Goal: Task Accomplishment & Management: Manage account settings

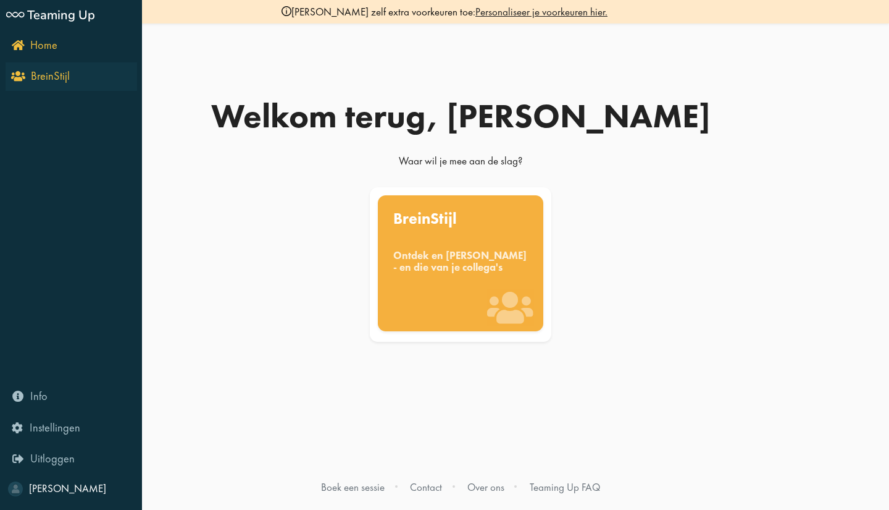
click at [17, 78] on icon "BreinStijl" at bounding box center [42, 76] width 56 height 12
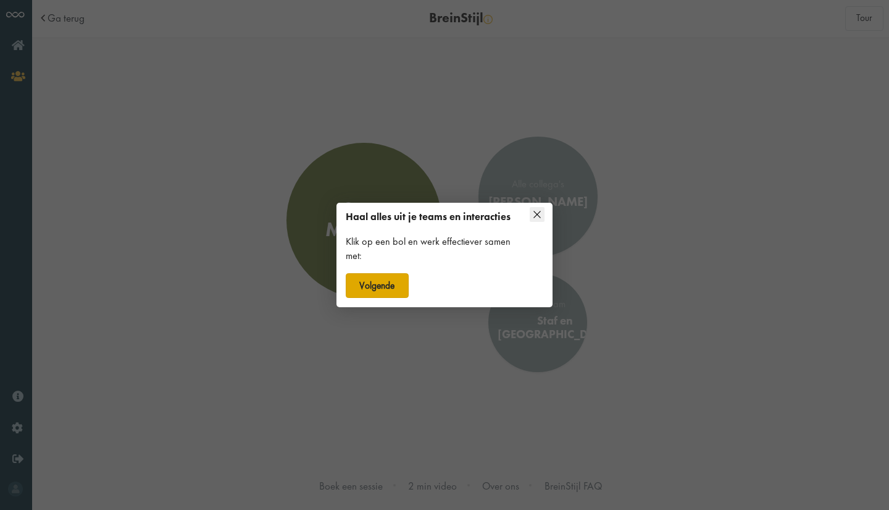
click at [385, 280] on button "Volgende" at bounding box center [377, 285] width 63 height 25
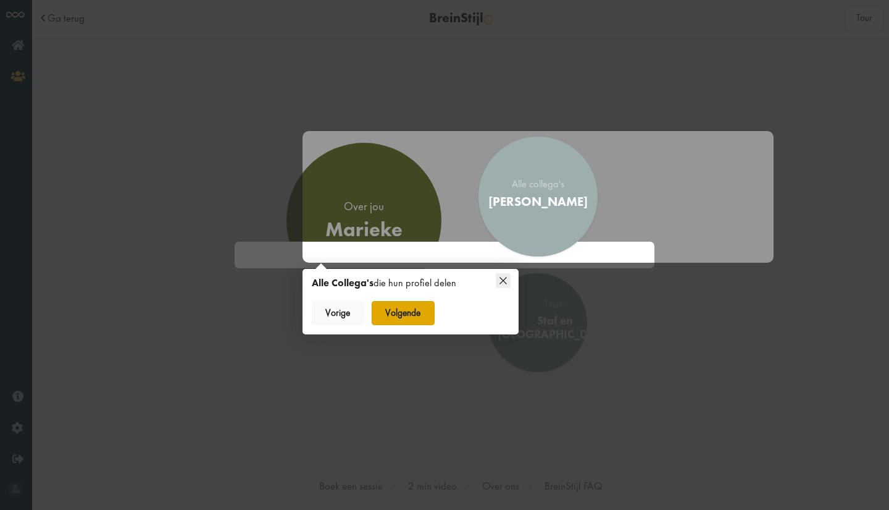
click at [398, 311] on button "Volgende" at bounding box center [403, 313] width 63 height 25
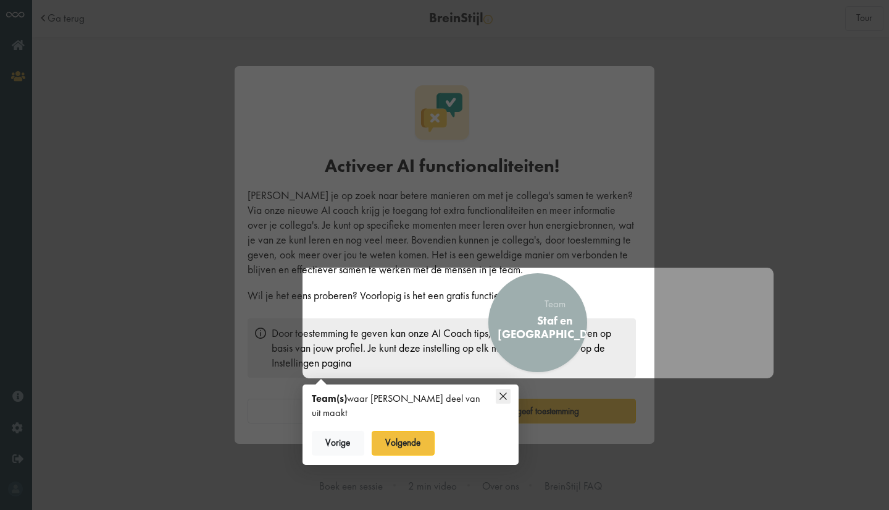
scroll to position [7, 0]
click at [408, 431] on button "Volgende" at bounding box center [403, 443] width 63 height 25
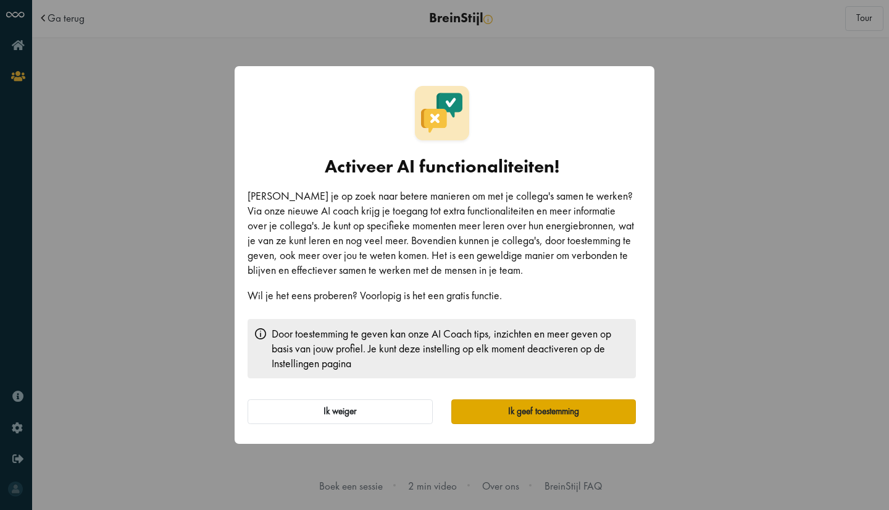
click at [531, 410] on button "Ik geef toestemming" at bounding box center [544, 411] width 185 height 25
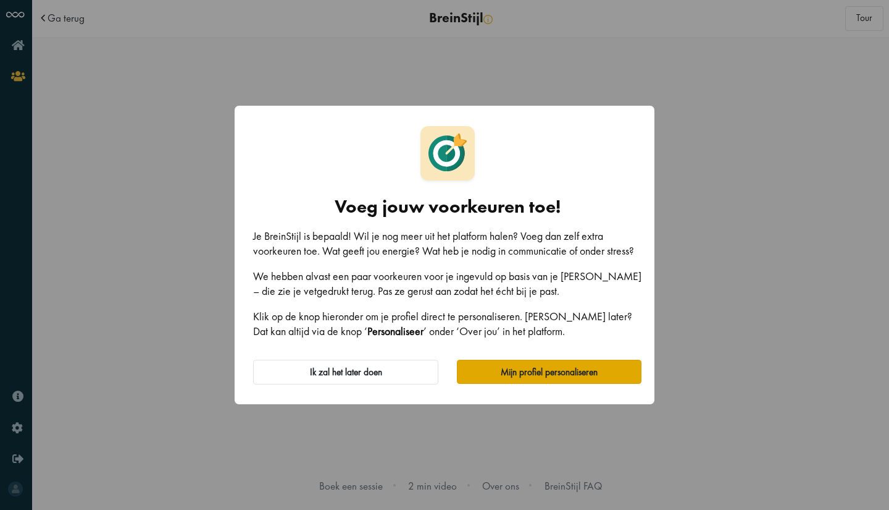
click at [578, 363] on button "Mijn profiel personaliseren" at bounding box center [549, 371] width 185 height 25
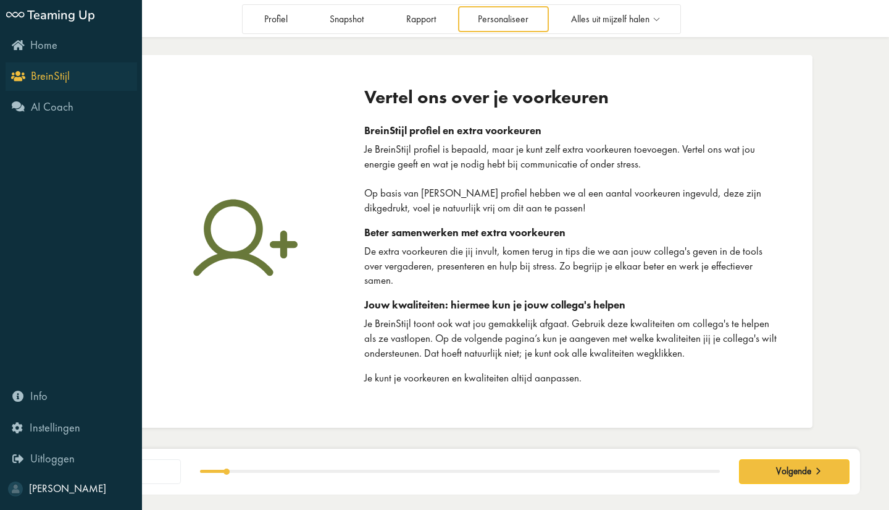
click at [48, 82] on span "BreinStijl" at bounding box center [50, 76] width 39 height 15
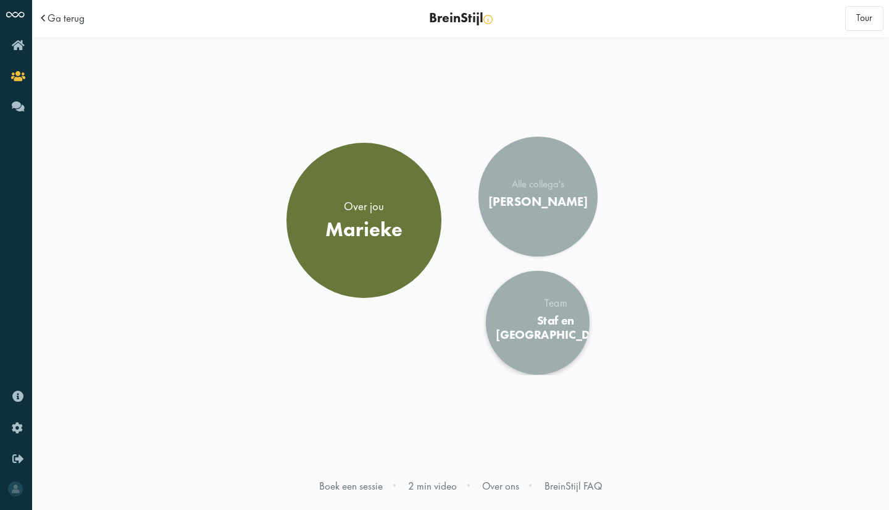
click at [540, 305] on div "Team" at bounding box center [556, 303] width 120 height 11
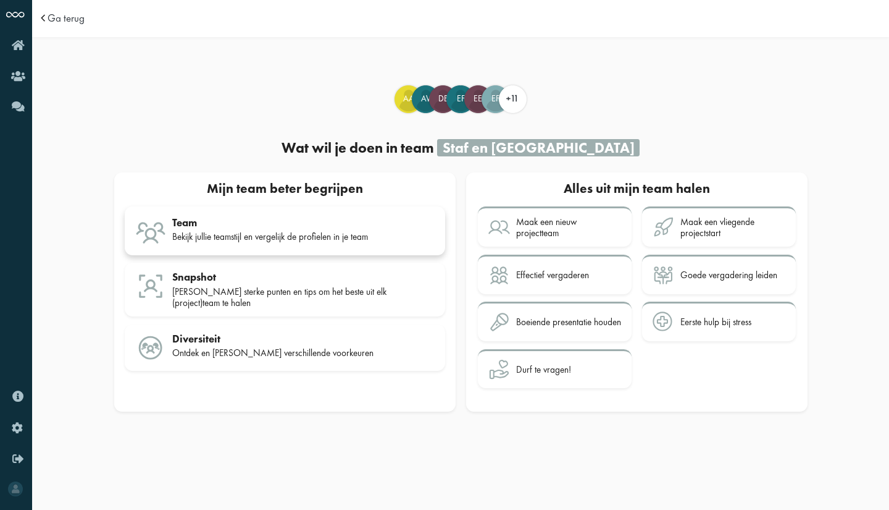
click at [337, 229] on div "Team Bekijk jullie teamstijl en vergelijk de profielen in je team" at bounding box center [303, 231] width 263 height 31
click at [558, 230] on div "Maak een nieuw projectteam" at bounding box center [568, 227] width 105 height 23
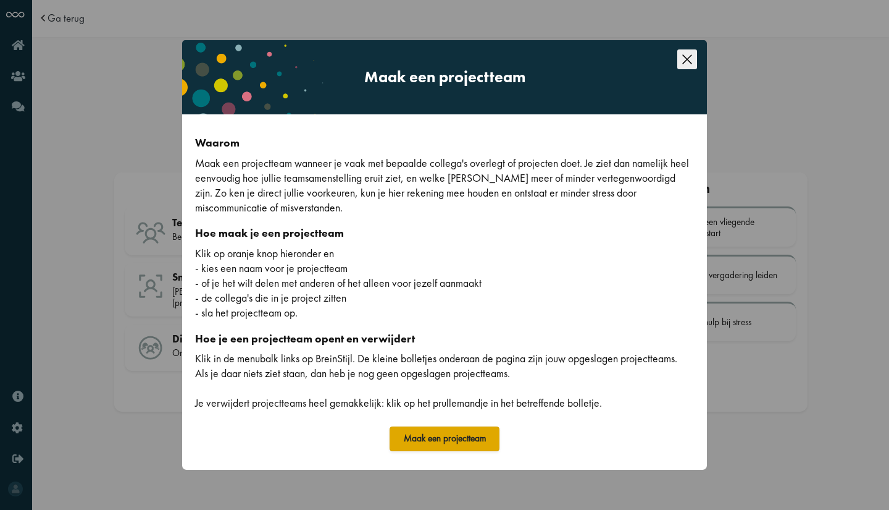
click at [458, 434] on button "Maak een projectteam" at bounding box center [445, 438] width 110 height 25
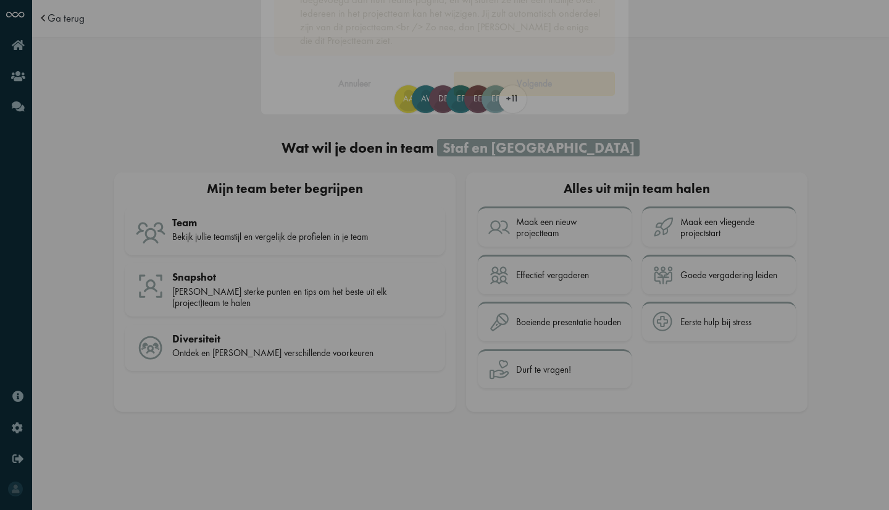
click at [392, 210] on input "Naam van je projectteam" at bounding box center [445, 207] width 342 height 27
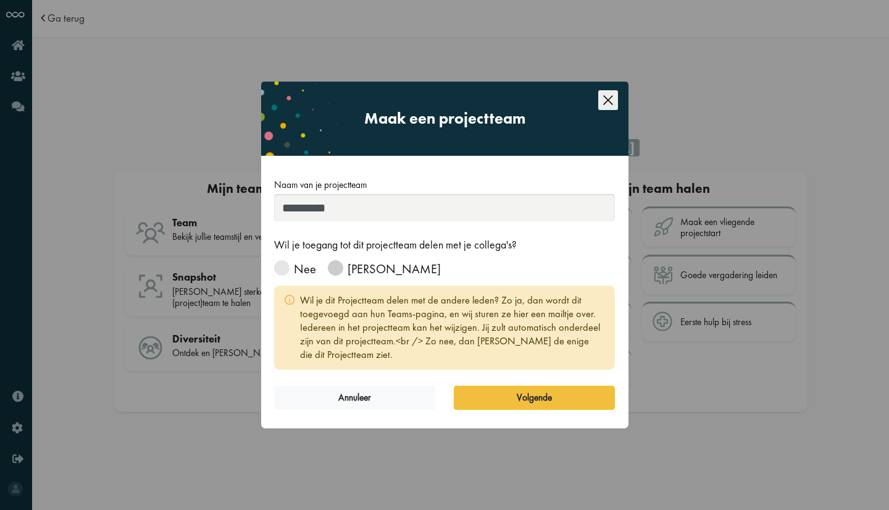
type input "*********"
click at [335, 269] on span at bounding box center [335, 267] width 15 height 15
click at [529, 394] on button "Volgende" at bounding box center [534, 397] width 161 height 25
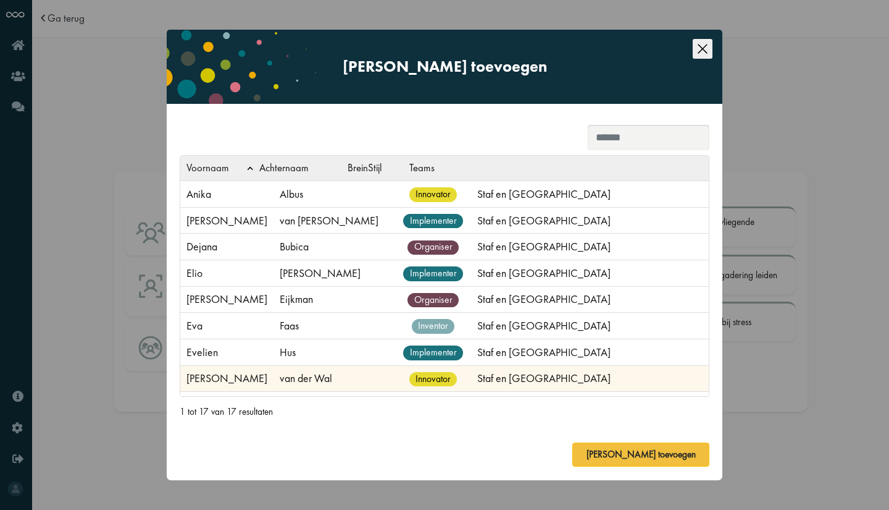
click at [215, 378] on td "[PERSON_NAME]" at bounding box center [226, 378] width 93 height 27
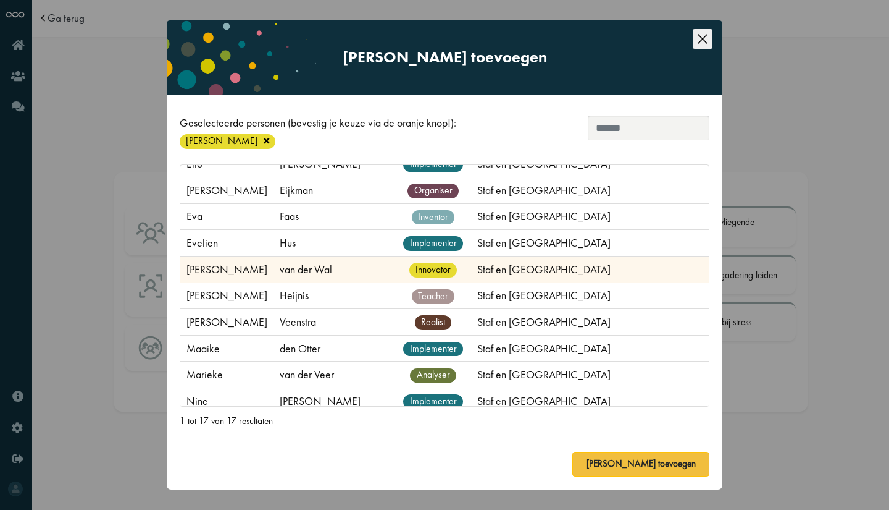
scroll to position [147, 0]
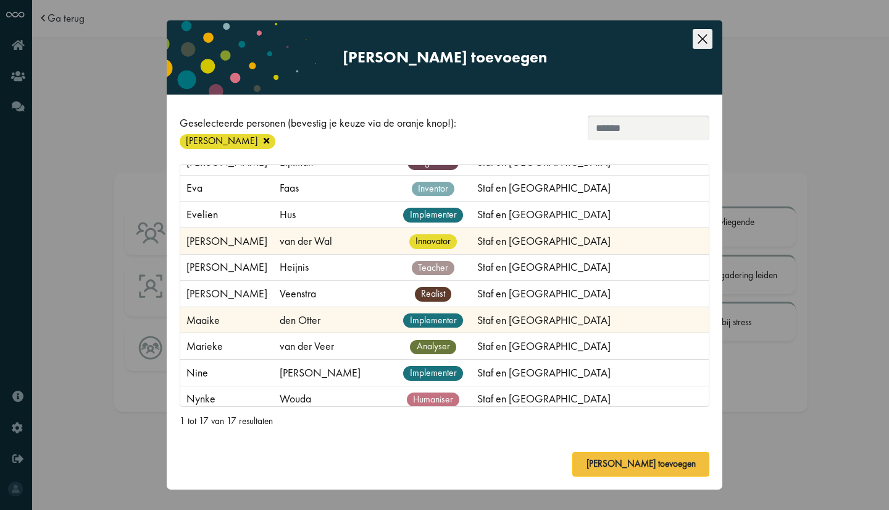
click at [198, 312] on td "Maaike" at bounding box center [226, 319] width 93 height 27
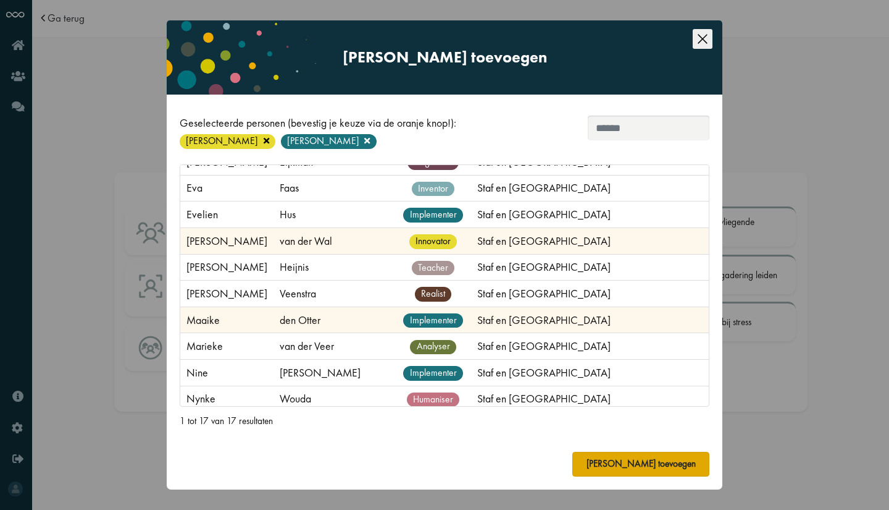
click at [662, 462] on button "[PERSON_NAME] toevoegen" at bounding box center [641, 464] width 137 height 25
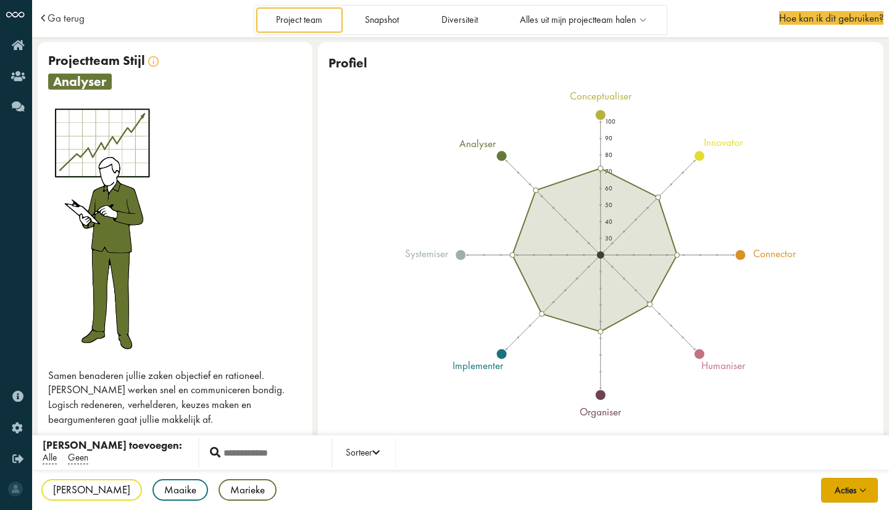
click at [847, 489] on button "Acties" at bounding box center [849, 489] width 57 height 25
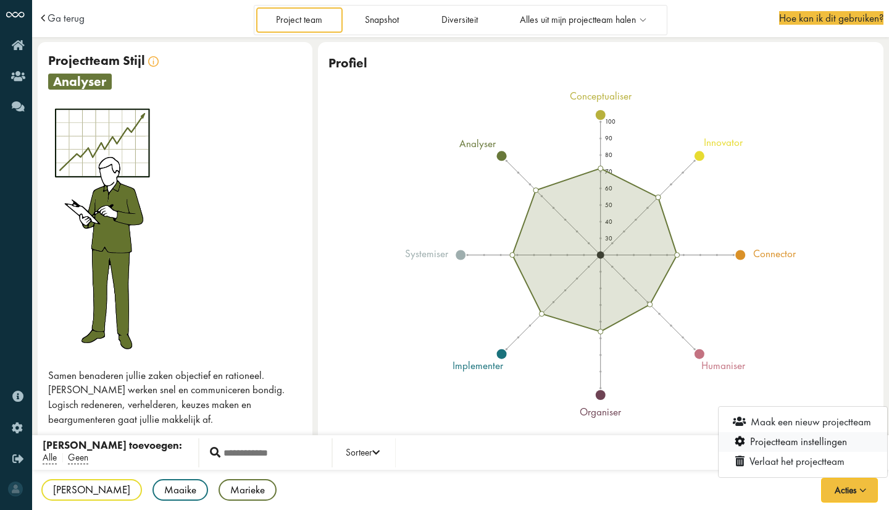
click at [789, 439] on link "Projectteam instellingen" at bounding box center [803, 441] width 169 height 20
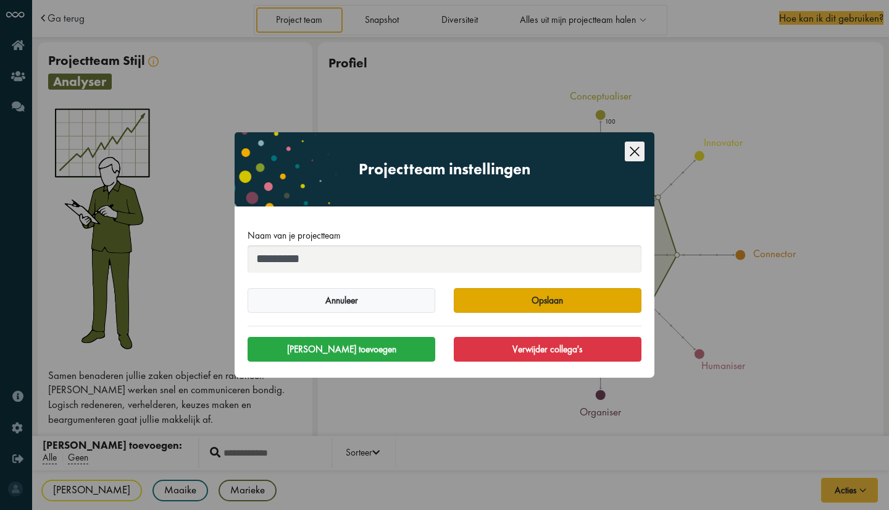
click at [540, 303] on button "Opslaan" at bounding box center [548, 300] width 188 height 25
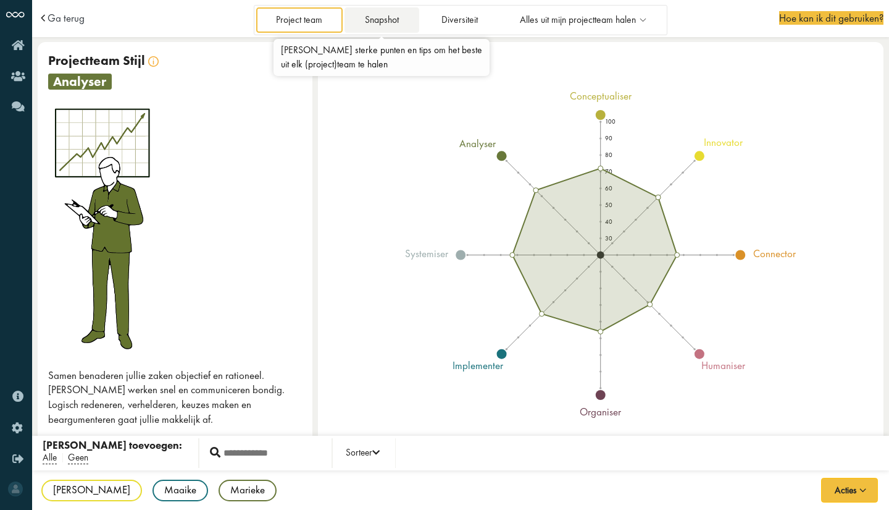
click at [385, 14] on link "Snapshot" at bounding box center [382, 19] width 74 height 25
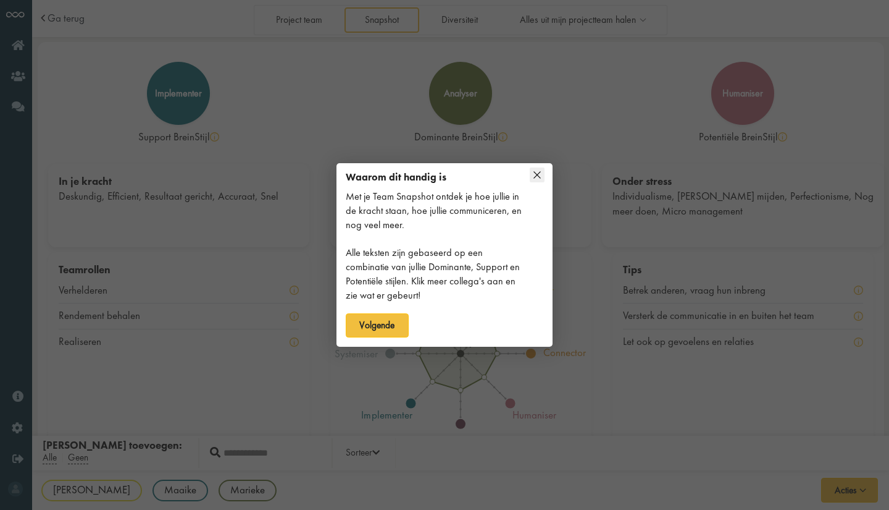
click at [537, 174] on icon at bounding box center [537, 174] width 7 height 7
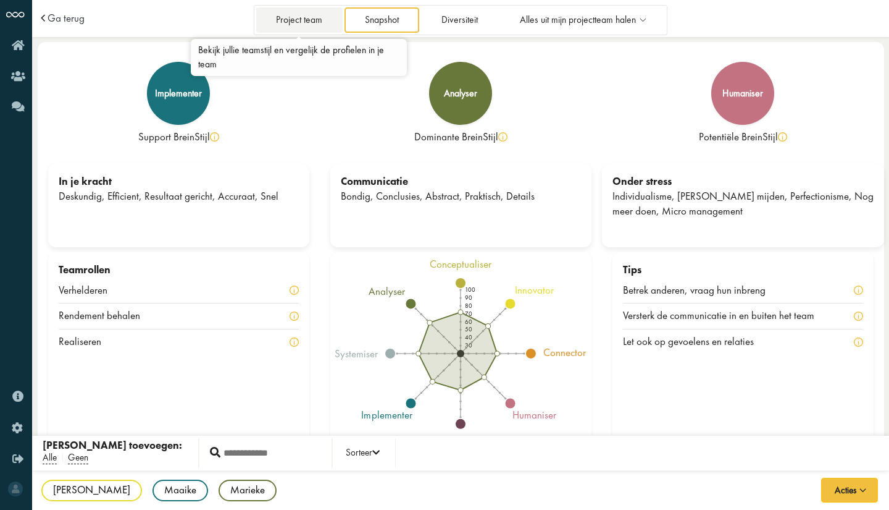
click at [299, 16] on link "Project team" at bounding box center [299, 19] width 86 height 25
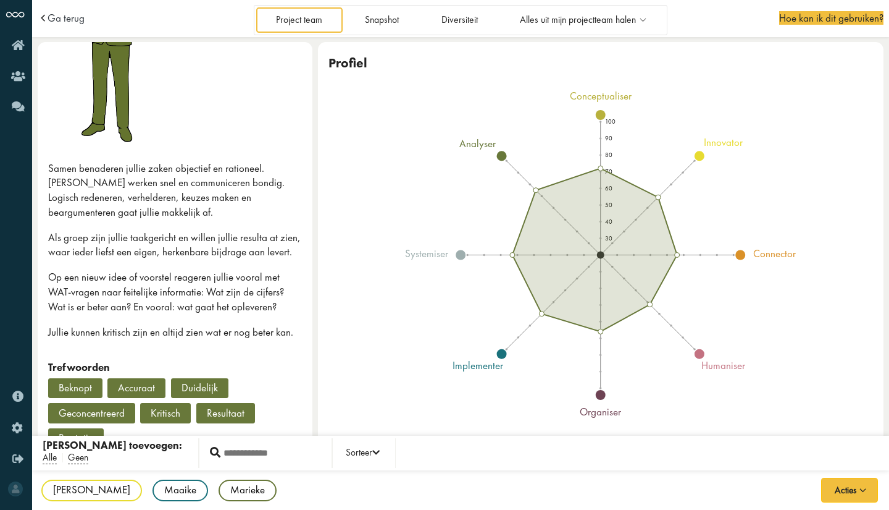
scroll to position [204, 0]
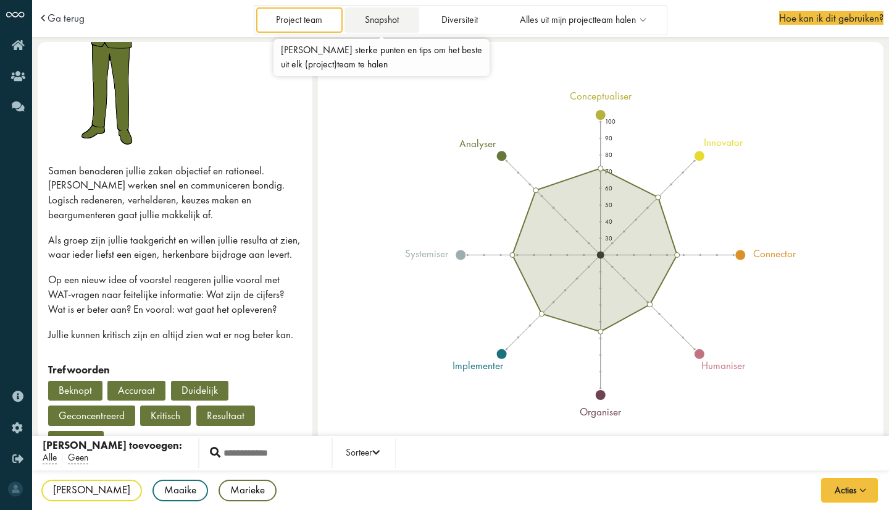
click at [387, 23] on link "Snapshot" at bounding box center [382, 19] width 74 height 25
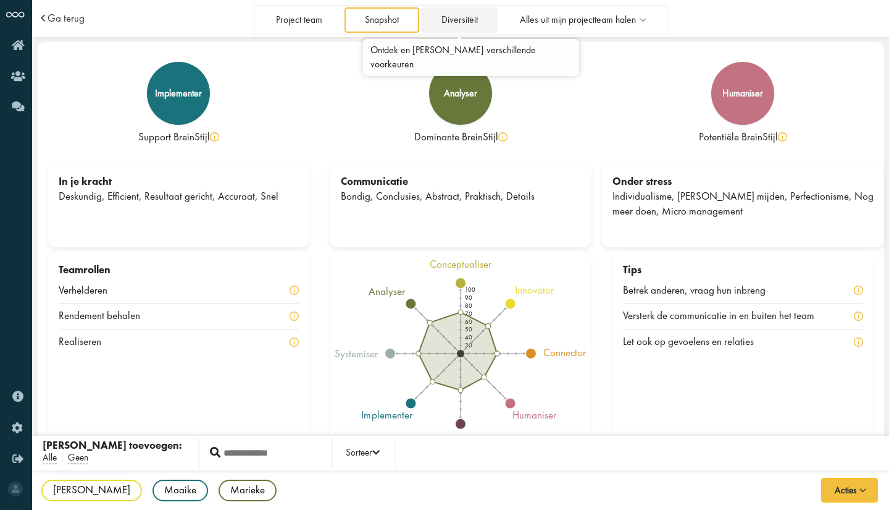
click at [467, 19] on link "Diversiteit" at bounding box center [459, 19] width 77 height 25
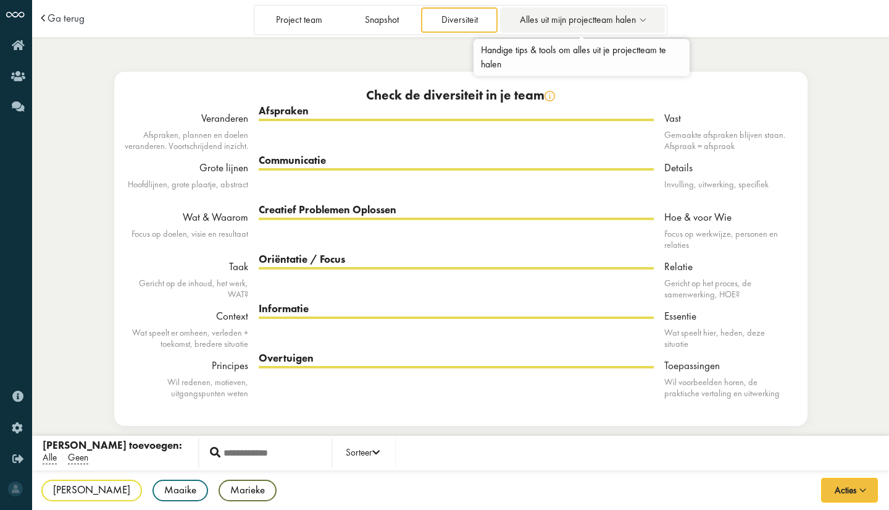
click at [565, 19] on span "Alles uit mijn projectteam halen" at bounding box center [578, 20] width 116 height 11
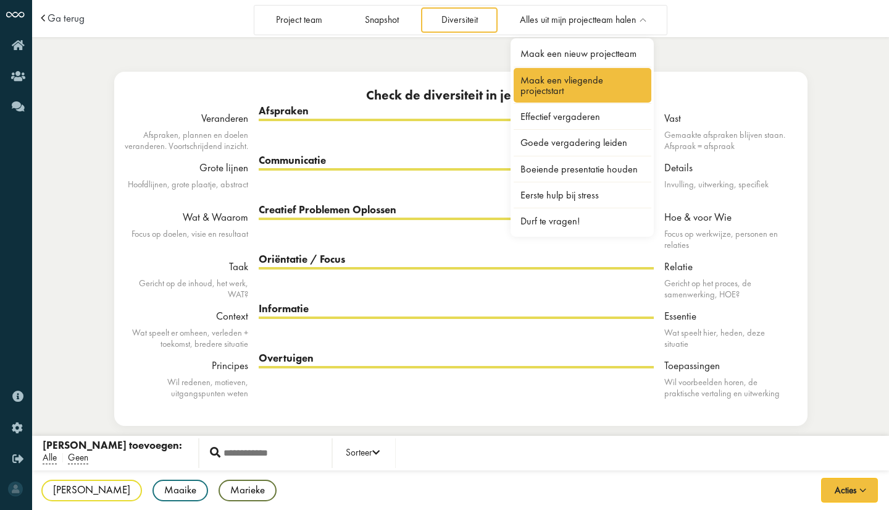
click at [558, 80] on link "Maak een vliegende projectstart" at bounding box center [583, 85] width 138 height 35
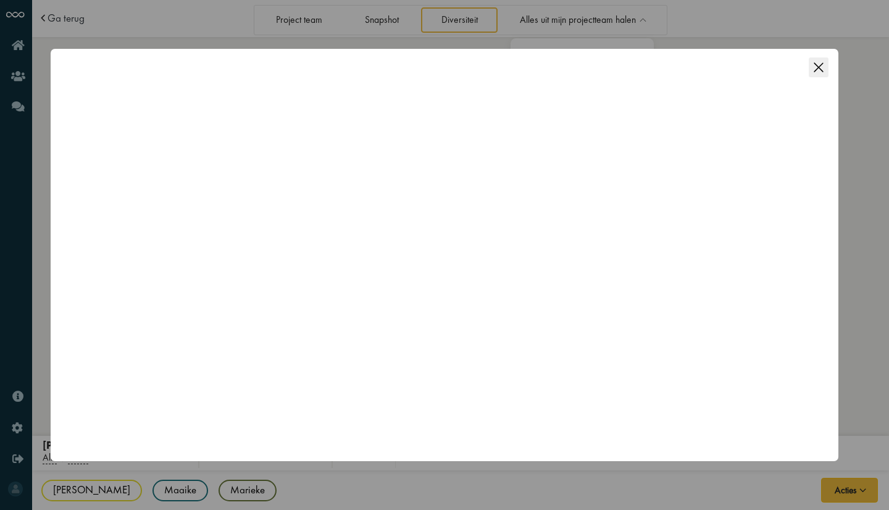
click at [820, 64] on icon "Close this dialog" at bounding box center [819, 67] width 20 height 20
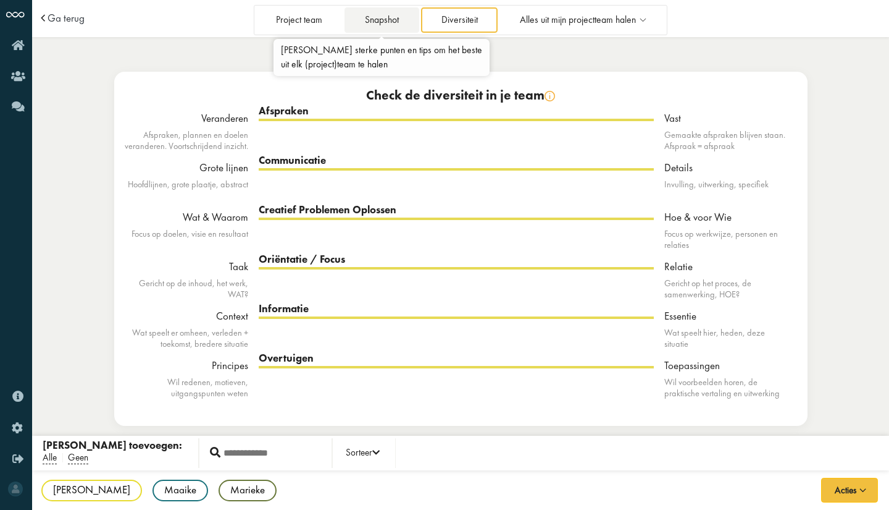
click at [393, 20] on link "Snapshot" at bounding box center [382, 19] width 74 height 25
